Goal: Task Accomplishment & Management: Manage account settings

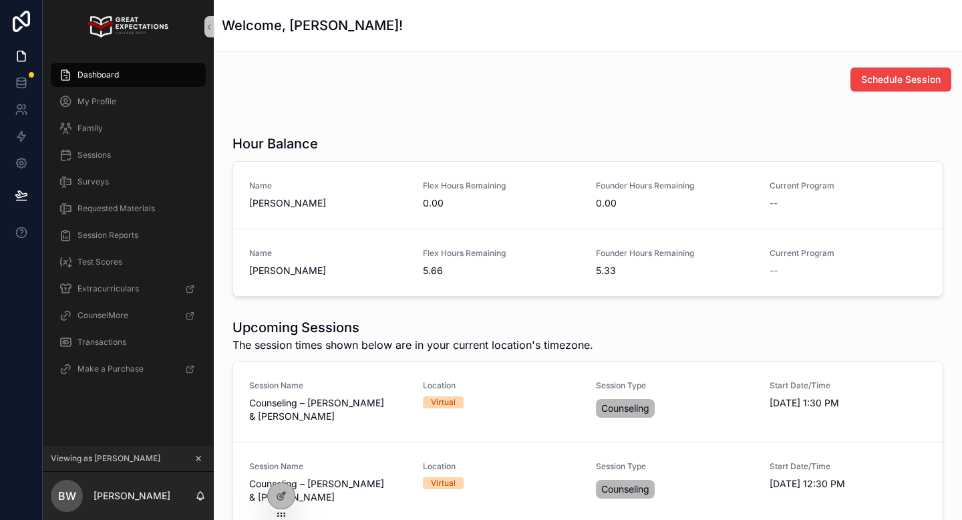
click at [202, 454] on icon "scrollable content" at bounding box center [198, 458] width 9 height 9
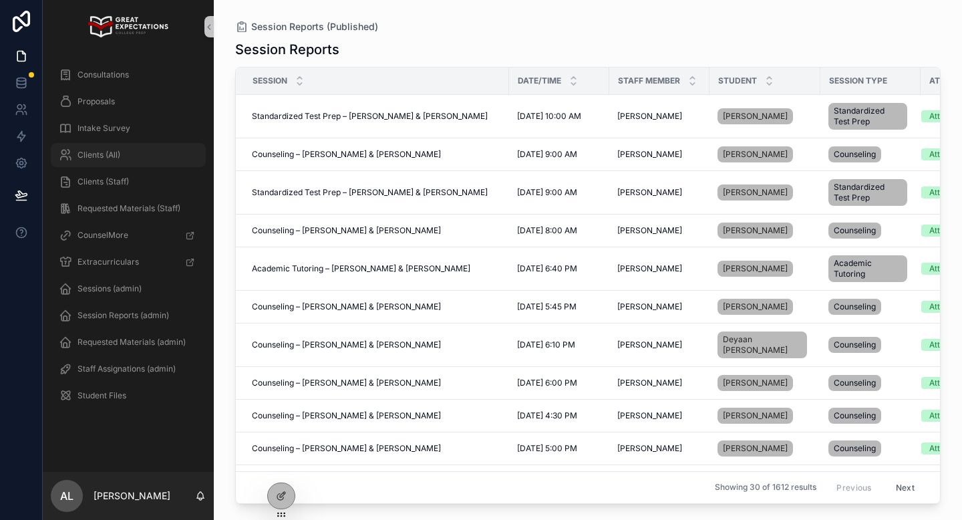
click at [121, 152] on div "Clients (All)" at bounding box center [128, 154] width 139 height 21
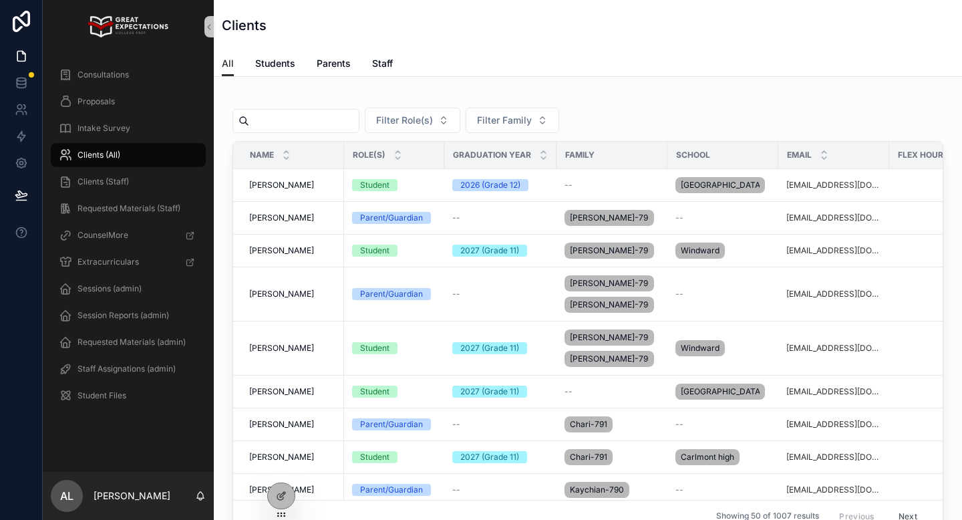
click at [305, 118] on input "scrollable content" at bounding box center [304, 121] width 110 height 19
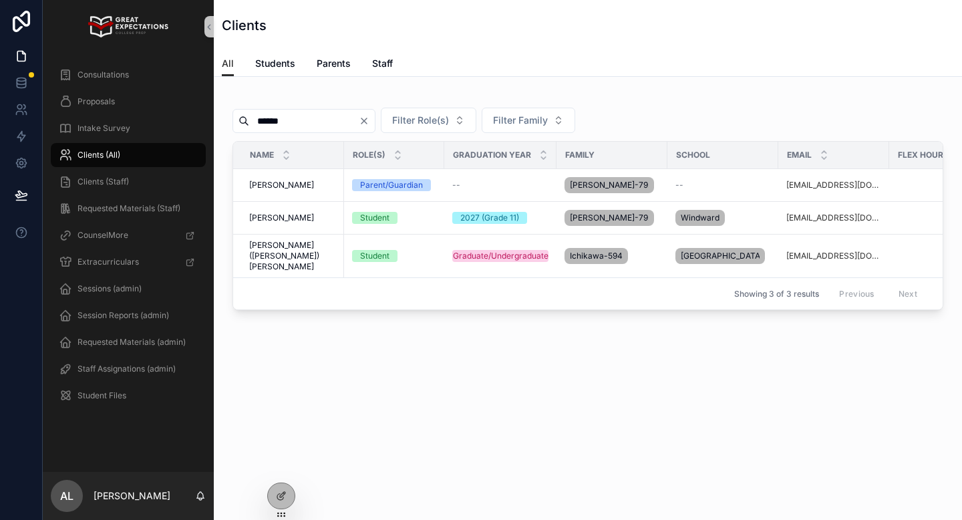
type input "******"
click at [278, 216] on span "[PERSON_NAME]" at bounding box center [281, 217] width 65 height 11
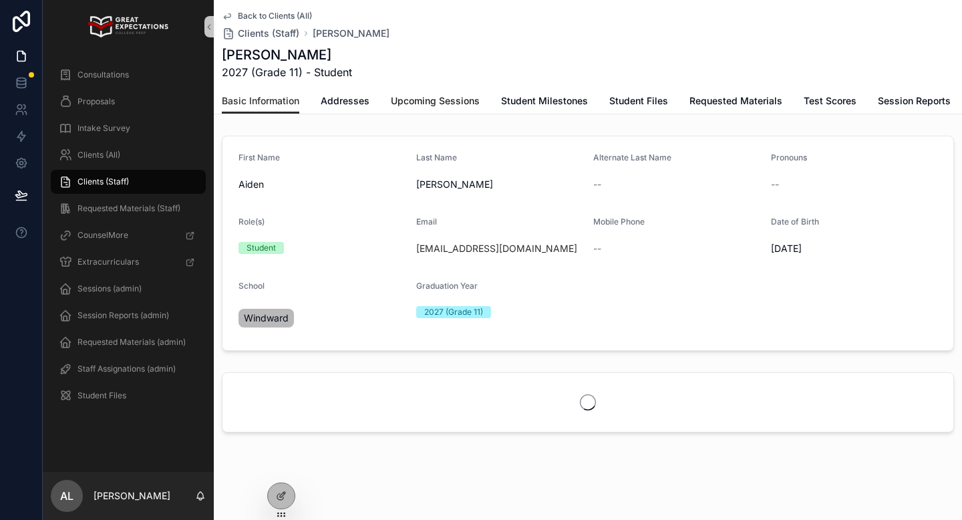
click at [428, 100] on span "Upcoming Sessions" at bounding box center [435, 100] width 89 height 13
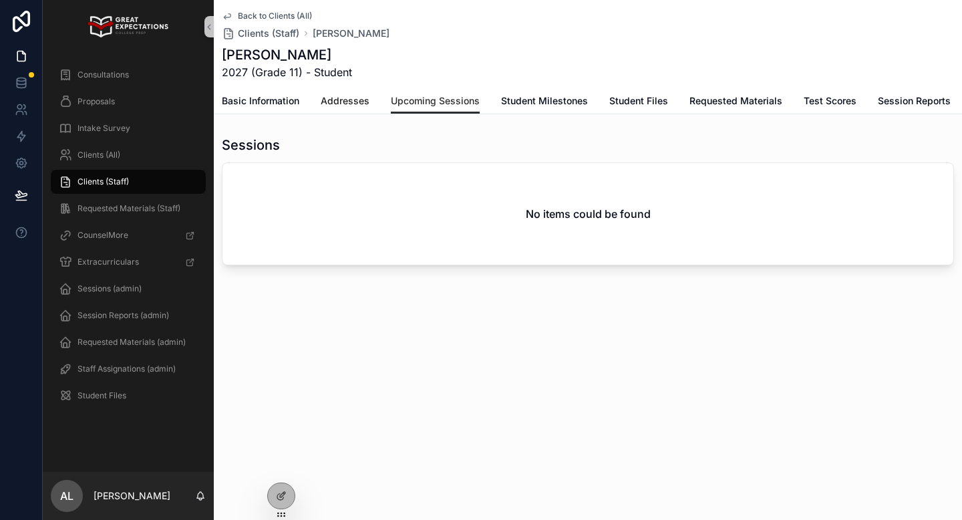
click at [345, 95] on span "Addresses" at bounding box center [345, 100] width 49 height 13
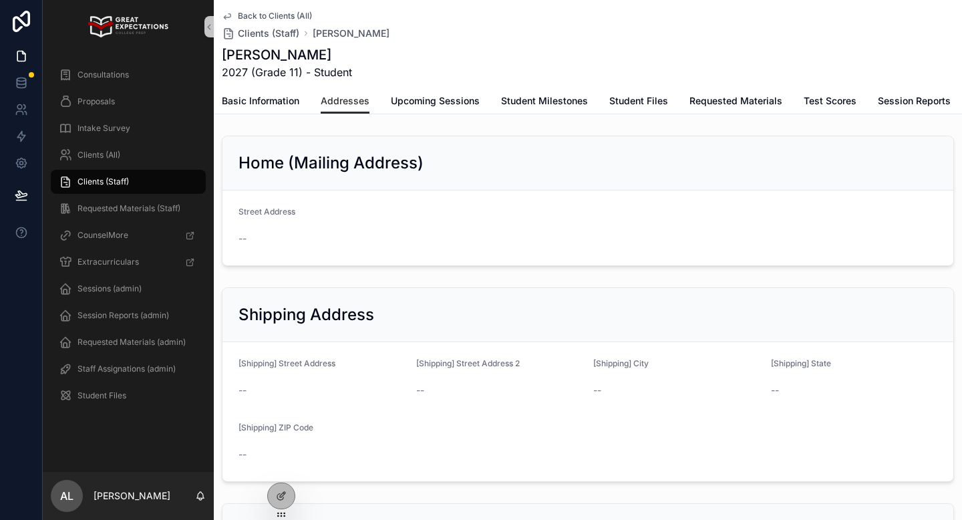
click at [263, 11] on span "Back to Clients (All)" at bounding box center [275, 16] width 74 height 11
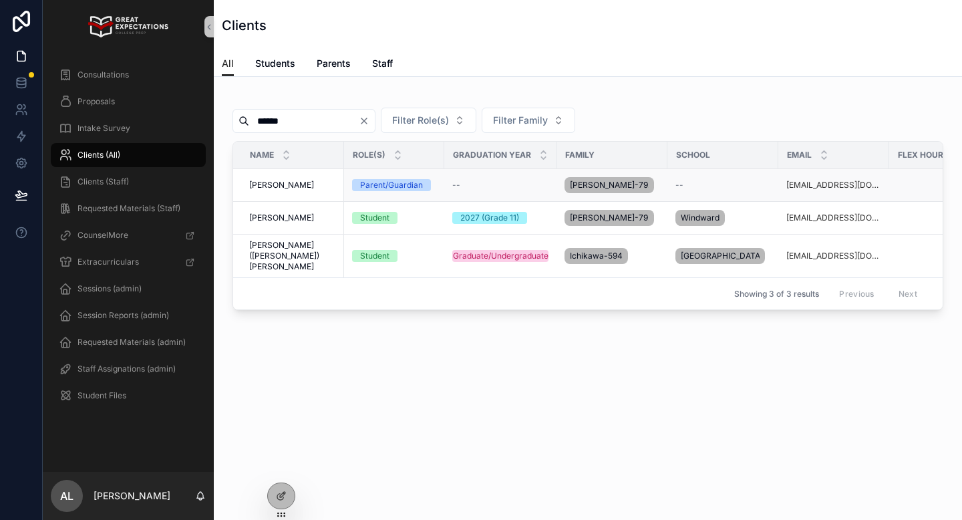
click at [275, 181] on span "[PERSON_NAME]" at bounding box center [281, 185] width 65 height 11
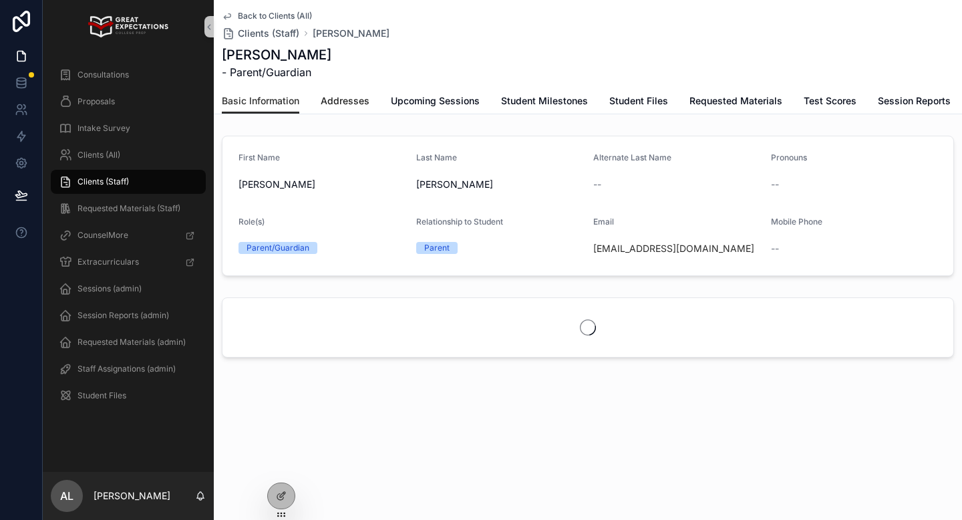
click at [338, 106] on span "Addresses" at bounding box center [345, 100] width 49 height 13
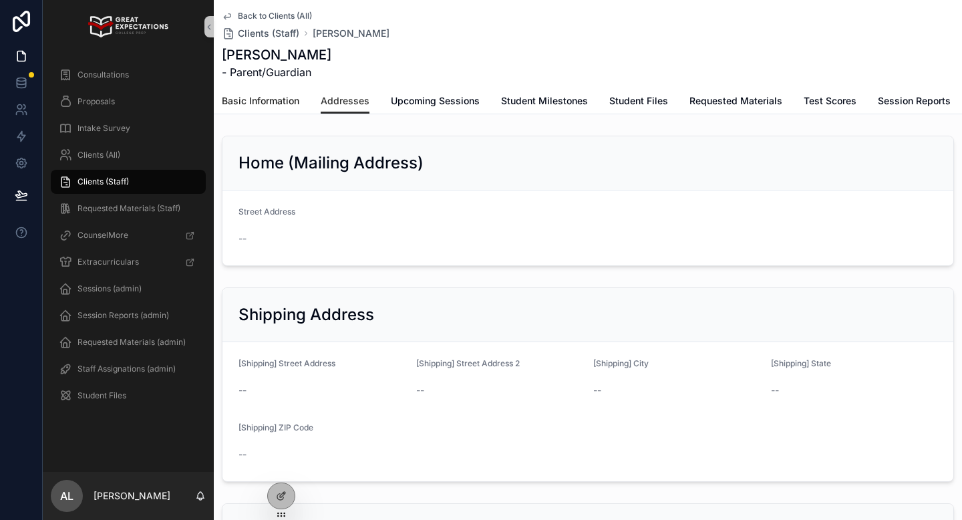
click at [260, 100] on span "Basic Information" at bounding box center [260, 100] width 77 height 13
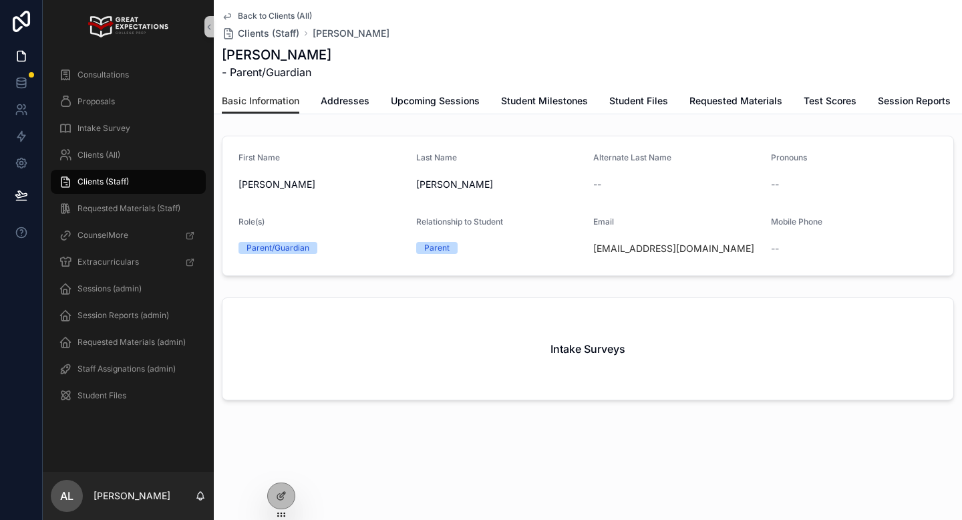
click at [252, 18] on span "Back to Clients (All)" at bounding box center [275, 16] width 74 height 11
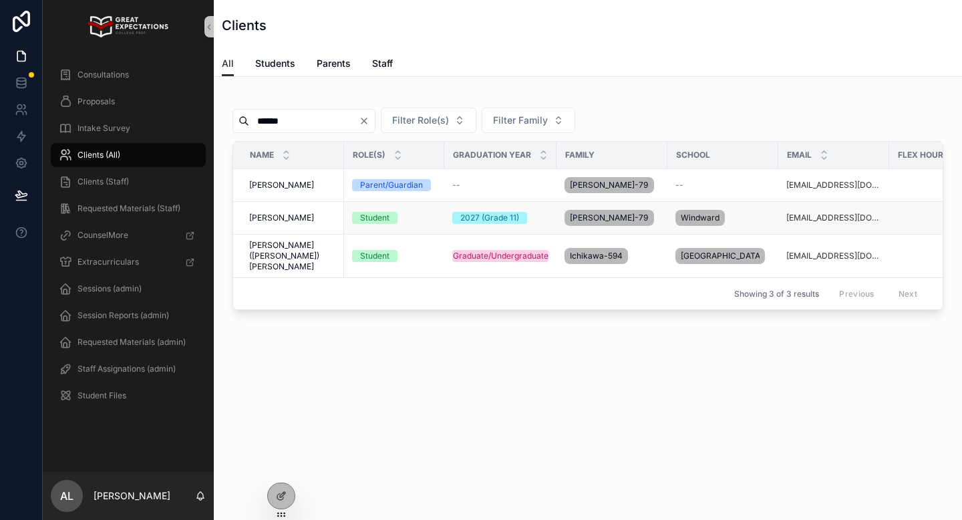
click at [271, 222] on span "[PERSON_NAME]" at bounding box center [281, 217] width 65 height 11
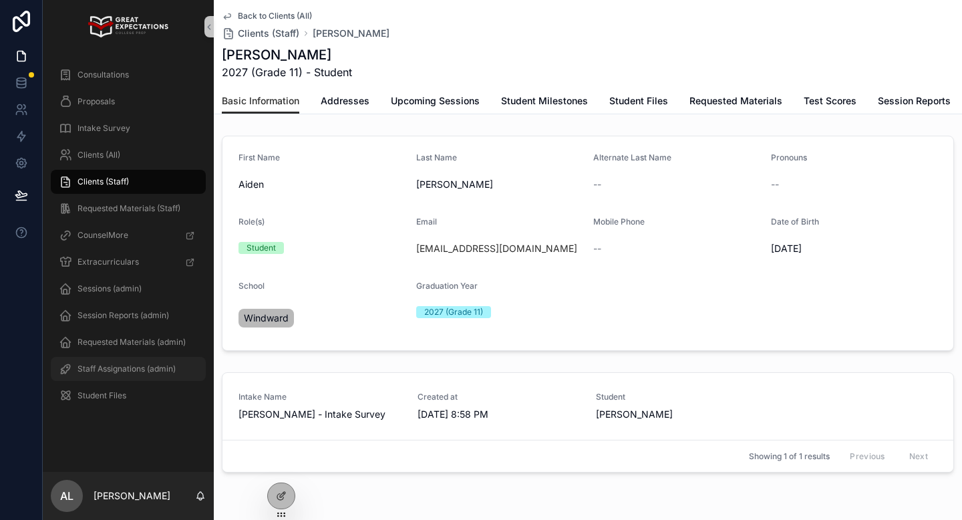
click at [101, 370] on span "Staff Assignations (admin)" at bounding box center [126, 368] width 98 height 11
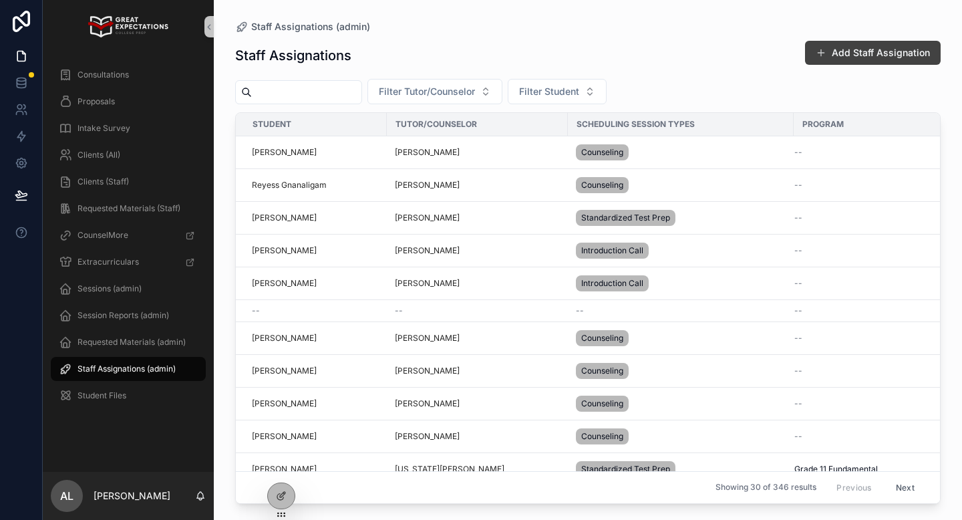
click at [836, 57] on button "Add Staff Assignation" at bounding box center [873, 53] width 136 height 24
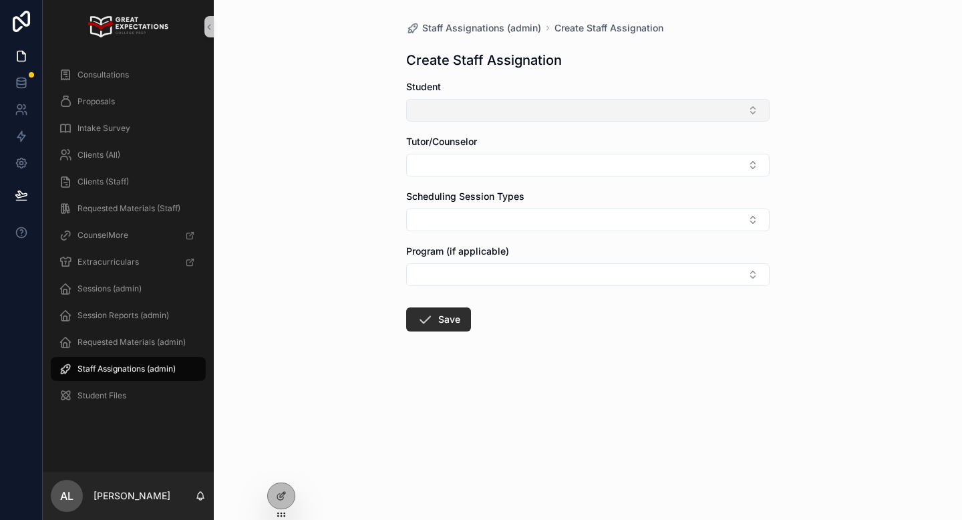
click at [450, 109] on button "Select Button" at bounding box center [587, 110] width 363 height 23
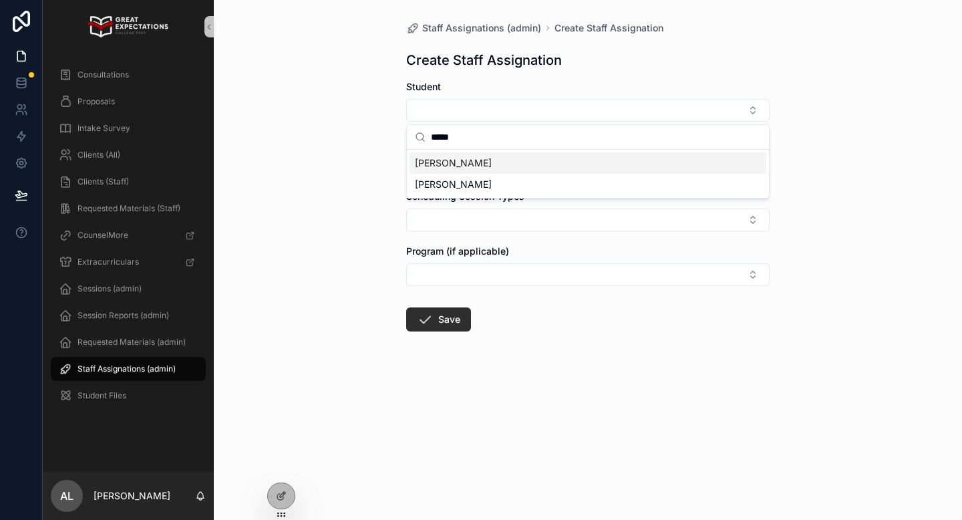
type input "*****"
click at [464, 164] on span "[PERSON_NAME]" at bounding box center [453, 162] width 77 height 13
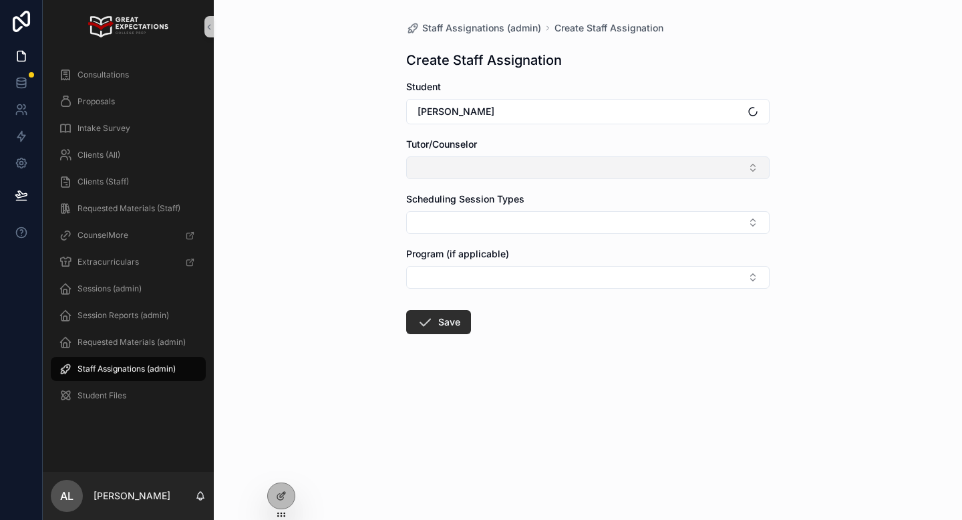
click at [451, 163] on button "Select Button" at bounding box center [587, 167] width 363 height 23
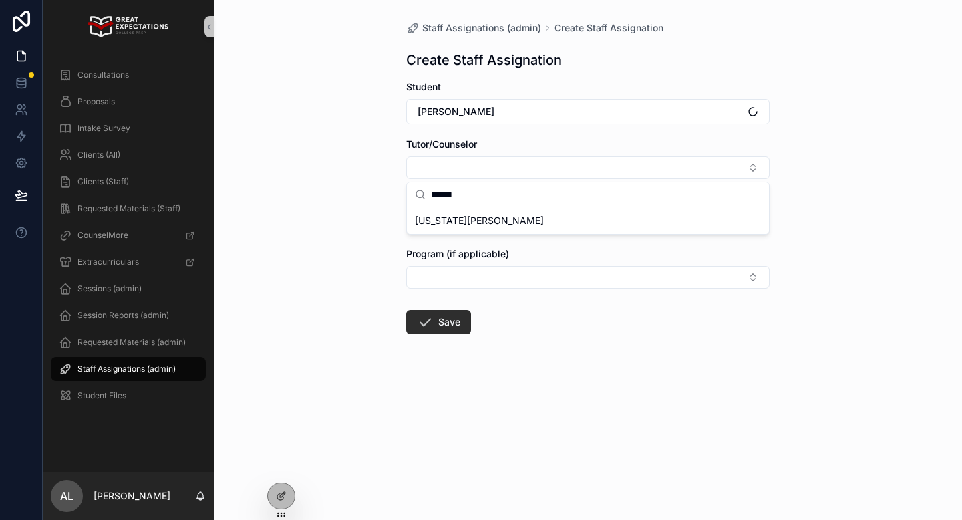
type input "******"
click at [447, 218] on span "[US_STATE][PERSON_NAME]" at bounding box center [479, 220] width 129 height 13
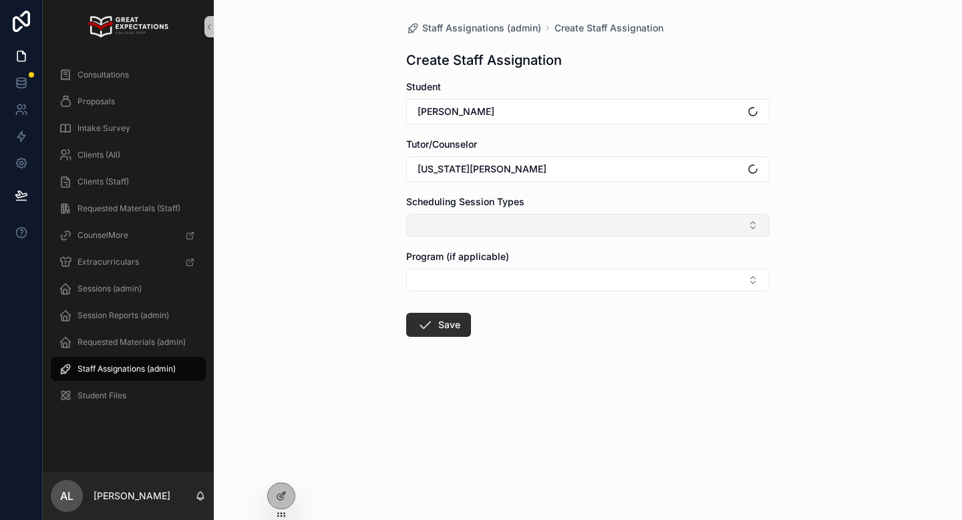
click at [440, 224] on button "Select Button" at bounding box center [587, 225] width 363 height 23
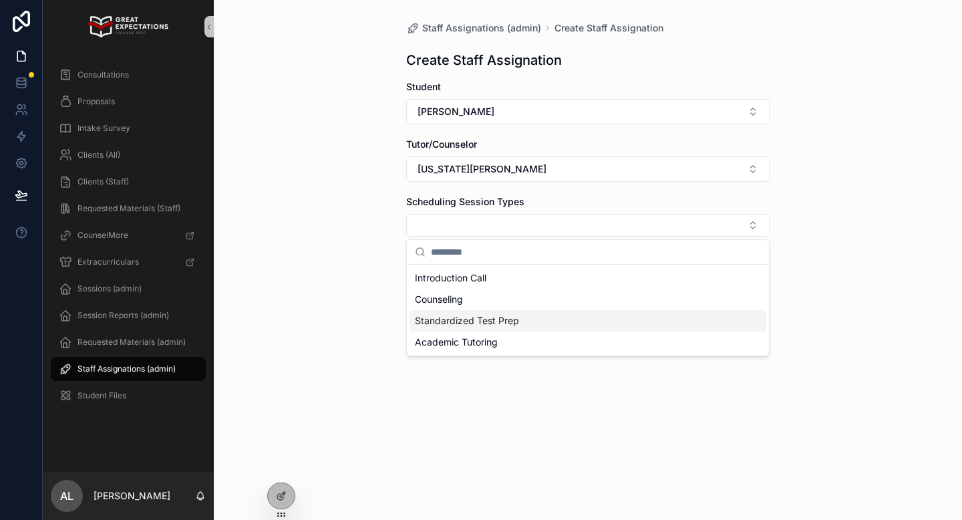
click at [445, 324] on span "Standardized Test Prep" at bounding box center [467, 320] width 104 height 13
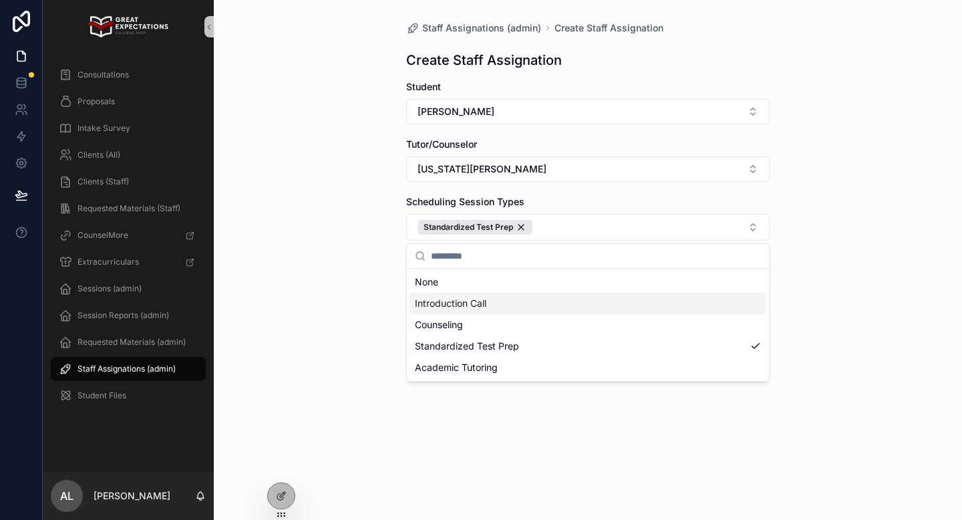
click at [364, 271] on div "Staff Assignations (admin) Create Staff Assignation Create Staff Assignation St…" at bounding box center [588, 260] width 748 height 520
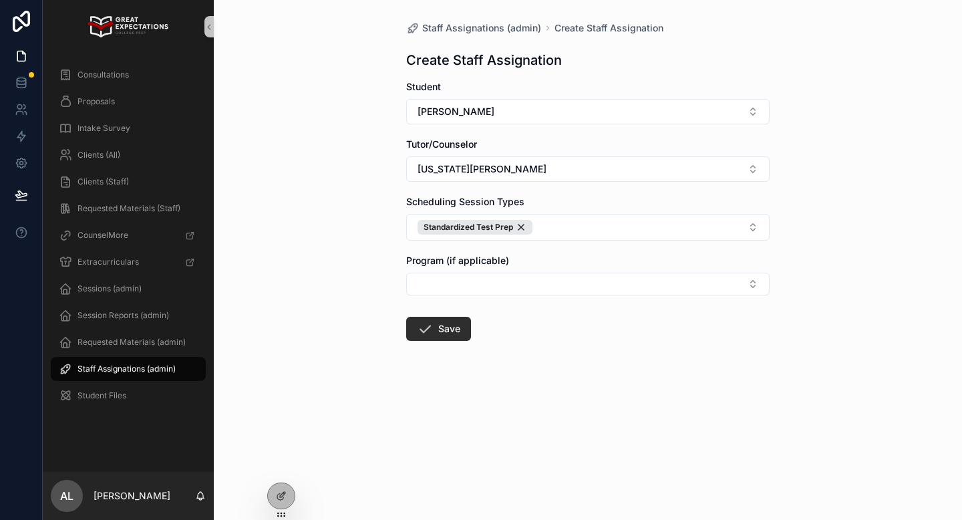
click at [439, 341] on form "Student Aiden [PERSON_NAME]/Counselor [US_STATE] [PERSON_NAME] Scheduling Sessi…" at bounding box center [587, 253] width 363 height 346
click at [438, 330] on button "Save" at bounding box center [438, 329] width 65 height 24
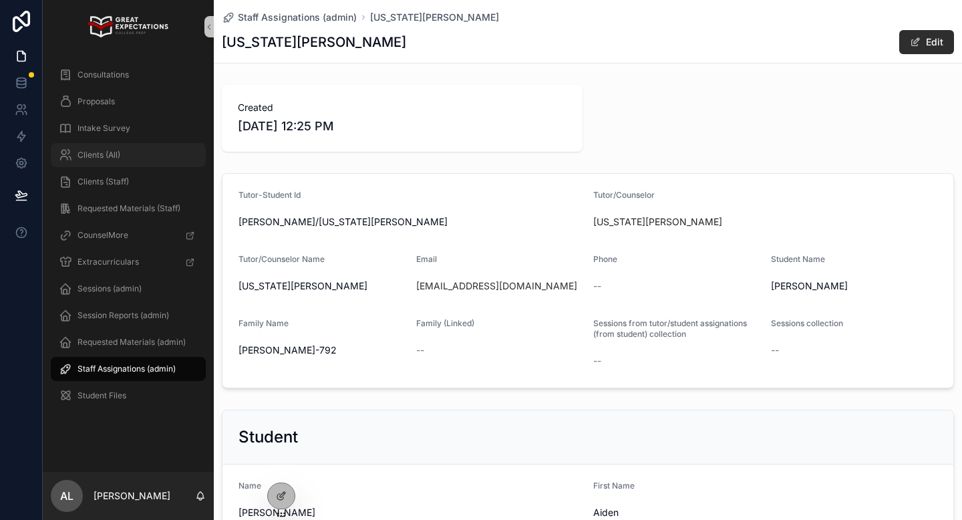
click at [87, 148] on div "Clients (All)" at bounding box center [128, 154] width 139 height 21
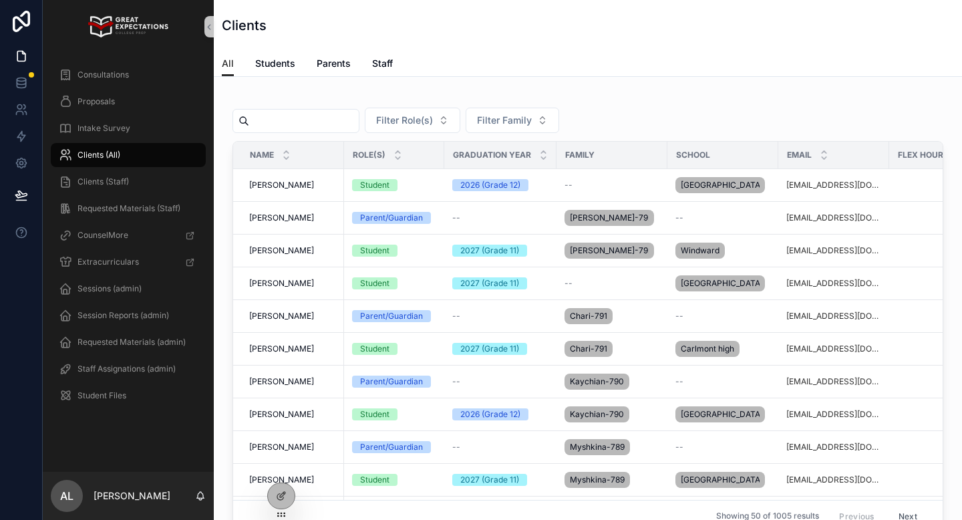
click at [293, 116] on input "scrollable content" at bounding box center [304, 121] width 110 height 19
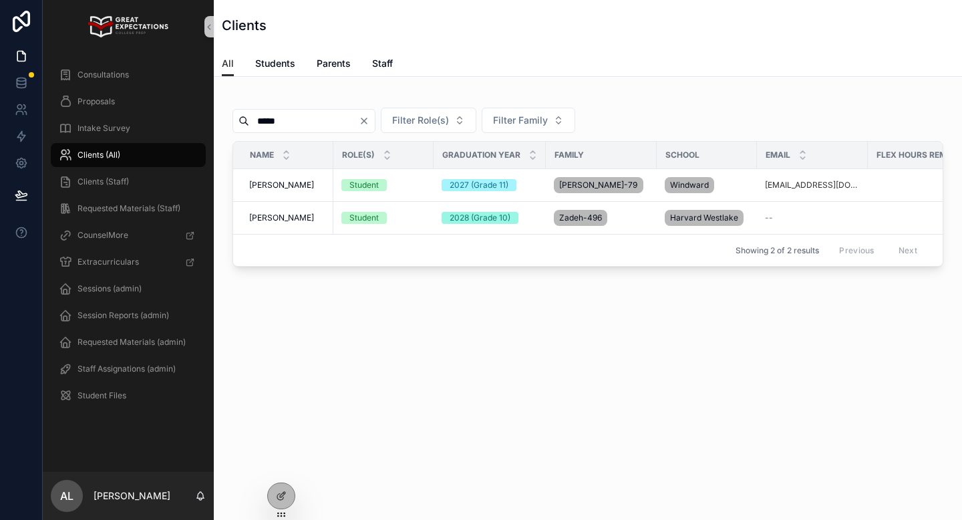
type input "*****"
